Goal: Use online tool/utility: Use online tool/utility

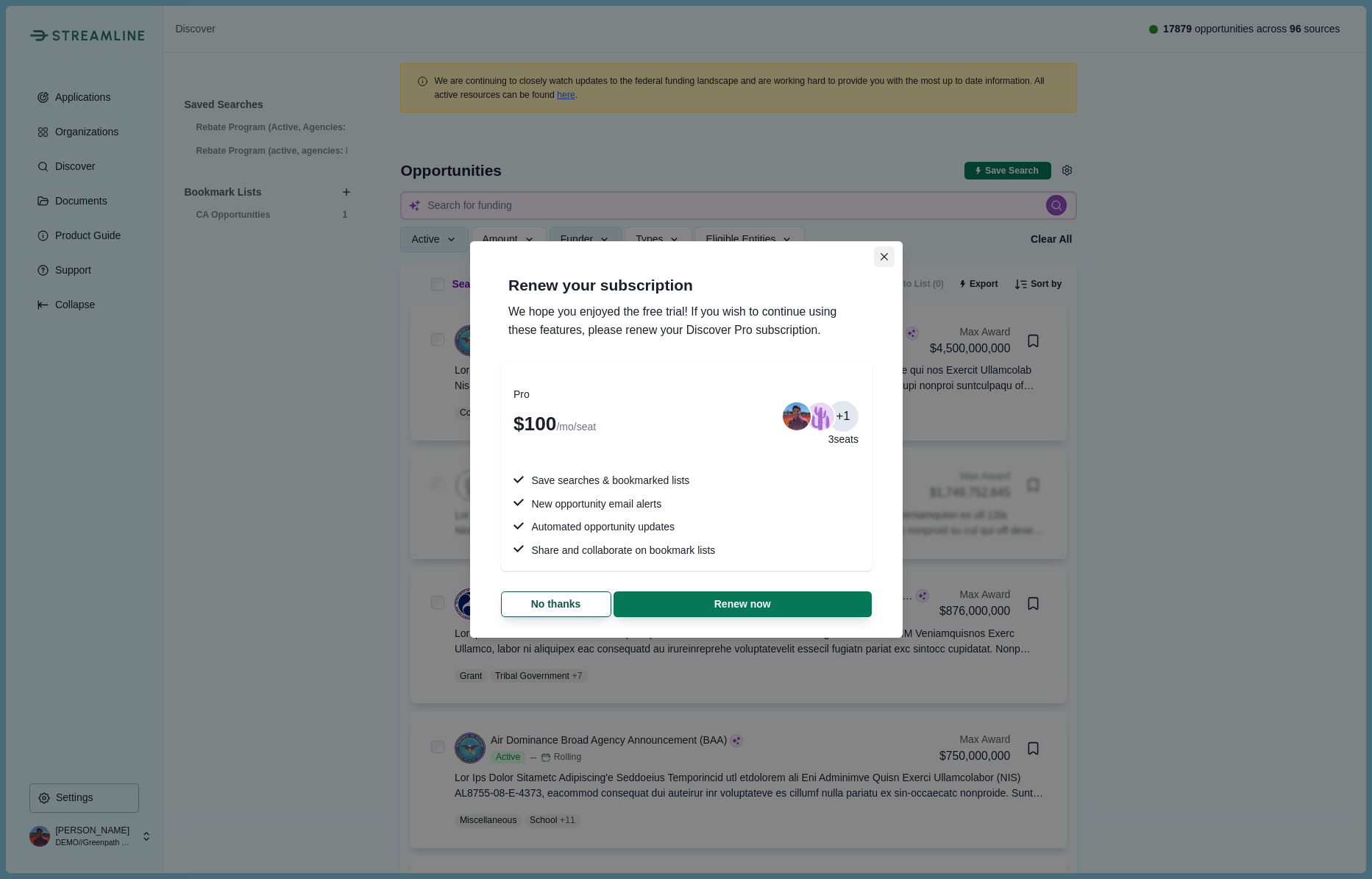
click at [882, 256] on icon "Close" at bounding box center [885, 257] width 8 height 8
